Goal: Information Seeking & Learning: Find specific fact

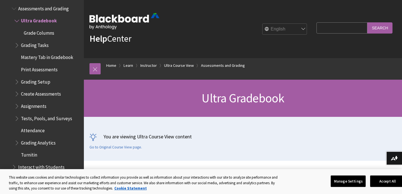
click at [331, 27] on input "Search Query" at bounding box center [341, 27] width 51 height 11
type input "recover deleted gradebook items"
click at [367, 22] on input "Search" at bounding box center [379, 27] width 25 height 11
click at [388, 179] on button "Accept All" at bounding box center [387, 181] width 35 height 12
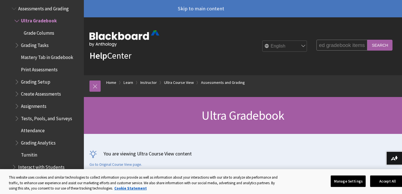
scroll to position [0, 0]
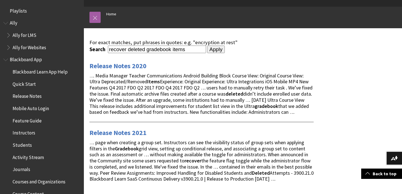
scroll to position [9, 0]
